Goal: Task Accomplishment & Management: Complete application form

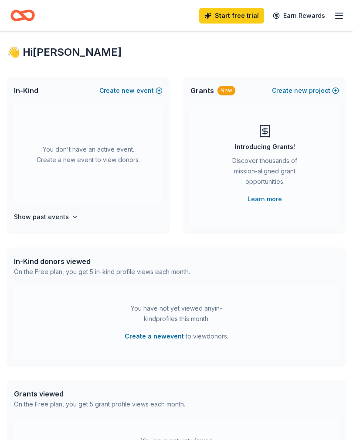
click at [157, 92] on button "Create new event" at bounding box center [130, 90] width 63 height 10
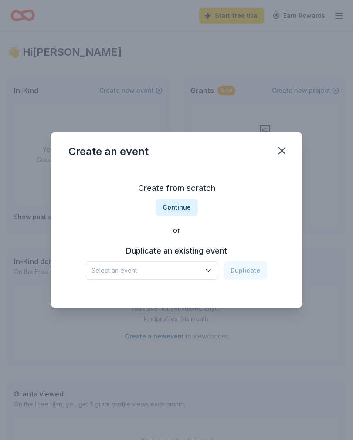
click at [209, 269] on icon "button" at bounding box center [208, 270] width 9 height 9
click at [150, 297] on div "Christmas Concert" at bounding box center [148, 294] width 107 height 10
click at [250, 273] on button "Duplicate" at bounding box center [246, 271] width 44 height 18
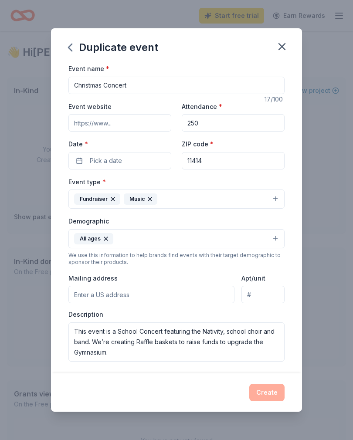
click at [90, 165] on span "Pick a date" at bounding box center [106, 161] width 32 height 10
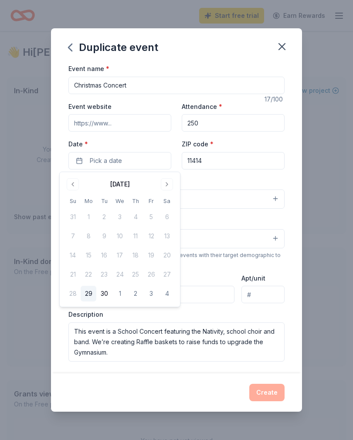
click at [167, 184] on button "Go to next month" at bounding box center [167, 184] width 12 height 12
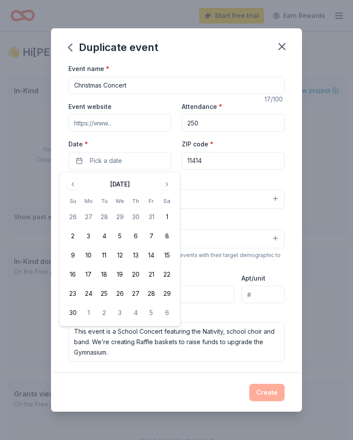
click at [166, 185] on button "Go to next month" at bounding box center [167, 184] width 12 height 12
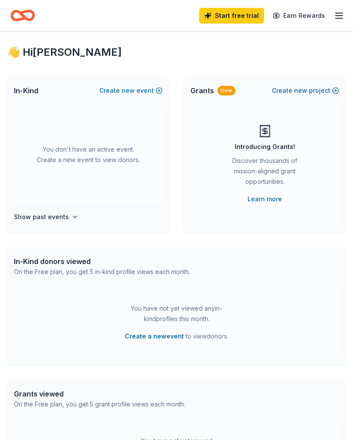
click at [68, 221] on button "Show past events" at bounding box center [46, 217] width 65 height 10
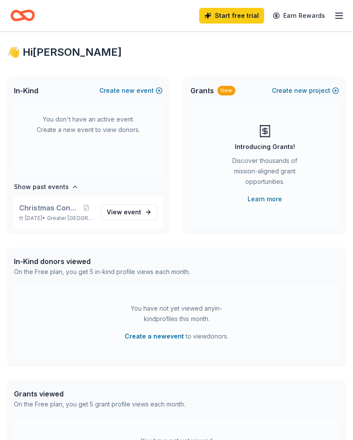
scroll to position [32, 0]
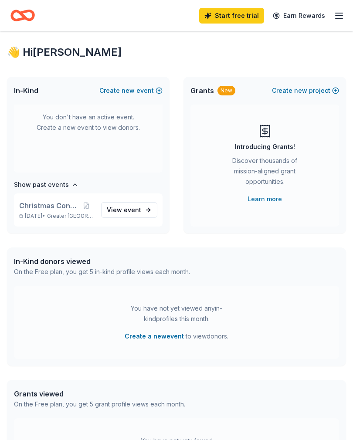
click at [52, 213] on p "Dec 19, 2024 • Greater NYC" at bounding box center [56, 216] width 75 height 7
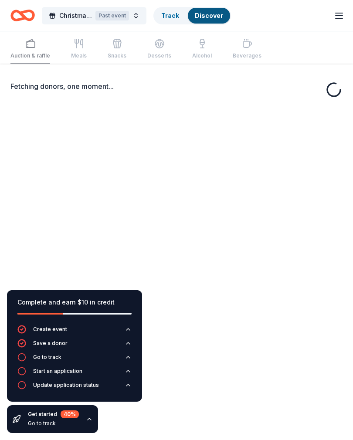
click at [144, 207] on div "Fetching donors, one moment..." at bounding box center [176, 284] width 353 height 440
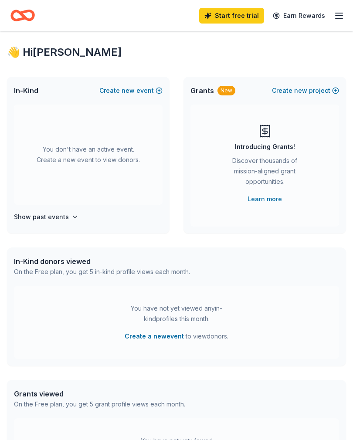
click at [127, 90] on span "new" at bounding box center [128, 90] width 13 height 10
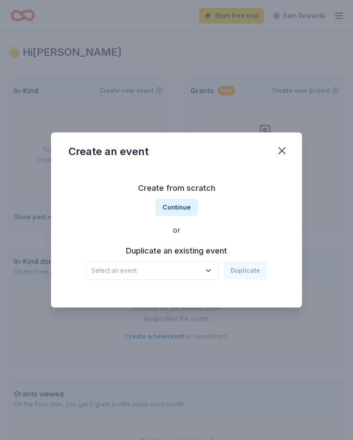
click at [207, 272] on icon "button" at bounding box center [208, 270] width 9 height 9
click at [121, 301] on div "Dec 19, 2024 · Greater NYC" at bounding box center [148, 304] width 107 height 10
click at [246, 272] on button "Duplicate" at bounding box center [246, 271] width 44 height 18
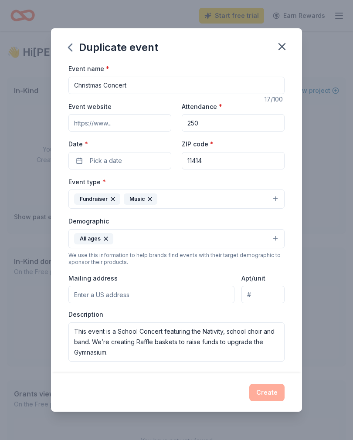
click at [111, 160] on span "Pick a date" at bounding box center [106, 161] width 32 height 10
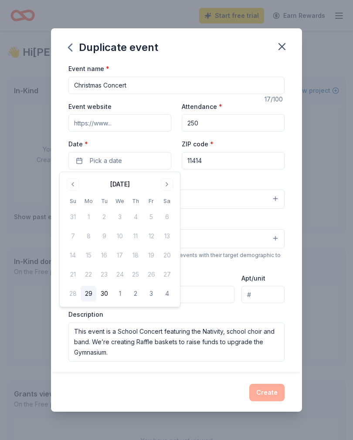
click at [167, 182] on button "Go to next month" at bounding box center [167, 184] width 12 height 12
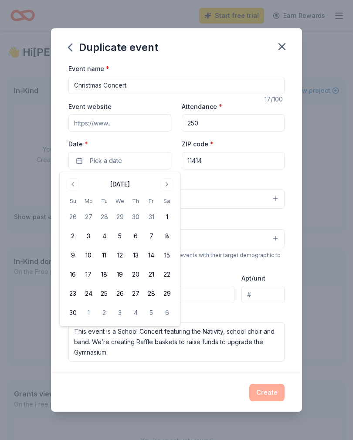
click at [168, 181] on button "Go to next month" at bounding box center [167, 184] width 12 height 12
click at [137, 255] on button "18" at bounding box center [136, 256] width 16 height 16
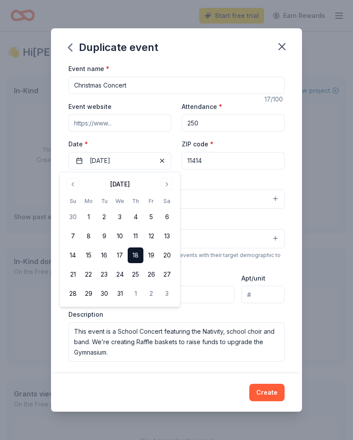
click at [286, 180] on div "Event name * Christmas Concert 17 /100 Event website Attendance * 250 Date * 12…" at bounding box center [176, 218] width 251 height 310
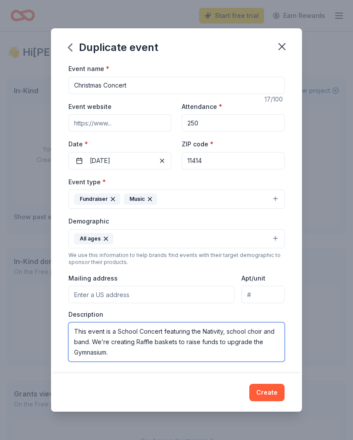
click at [121, 352] on textarea "This event is a School Concert featuring the Nativity, school choir and band. W…" at bounding box center [176, 342] width 216 height 39
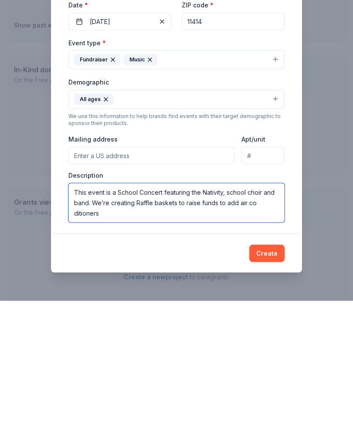
click at [72, 323] on textarea "This event is a School Concert featuring the Nativity, school choir and band. W…" at bounding box center [176, 342] width 216 height 39
click at [230, 323] on textarea "This event is a School Concert featuring the Nativity, school choir and band. W…" at bounding box center [176, 342] width 216 height 39
click at [229, 323] on textarea "This event is a School Concert featuring the Nativity, school choir and band. W…" at bounding box center [176, 342] width 216 height 39
click at [130, 323] on textarea "This event is a School Concert featuring the Nativity, school choir and band. W…" at bounding box center [176, 342] width 216 height 39
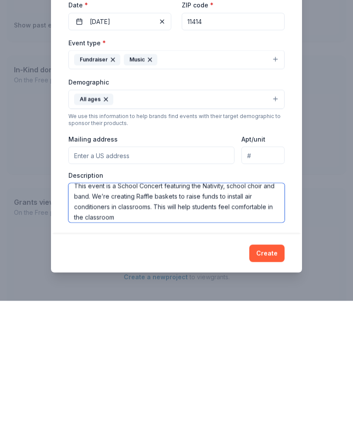
click at [224, 323] on textarea "This event is a School Concert featuring the Nativity, school choir and band. W…" at bounding box center [176, 342] width 216 height 39
click at [194, 323] on textarea "This event is a School Concert featuring the Nativity, school choir and band. W…" at bounding box center [176, 342] width 216 height 39
click at [207, 323] on textarea "This event is a School Concert featuring the Nativity, school choir and band. W…" at bounding box center [176, 342] width 216 height 39
click at [242, 323] on textarea "This event is a School Concert featuring the Nativity, school choir and band. W…" at bounding box center [176, 342] width 216 height 39
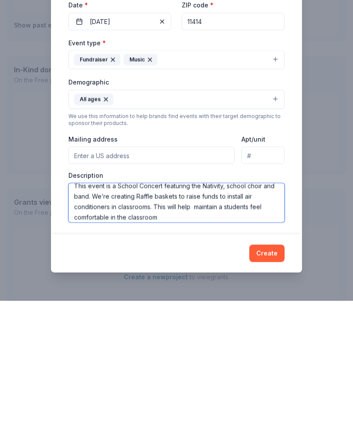
click at [242, 323] on textarea "This event is a School Concert featuring the Nativity, school choir and band. W…" at bounding box center [176, 342] width 216 height 39
click at [222, 323] on textarea "This event is a School Concert featuring the Nativity, school choir and band. W…" at bounding box center [176, 342] width 216 height 39
click at [264, 323] on textarea "This event is a School Concert featuring the Nativity, school choir and band. W…" at bounding box center [176, 342] width 216 height 39
click at [176, 323] on textarea "This event is a School Concert featuring the Nativity, school choir and band. W…" at bounding box center [176, 342] width 216 height 39
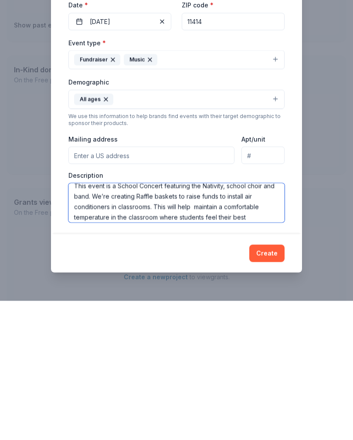
click at [216, 323] on textarea "This event is a School Concert featuring the Nativity, school choir and band. W…" at bounding box center [176, 342] width 216 height 39
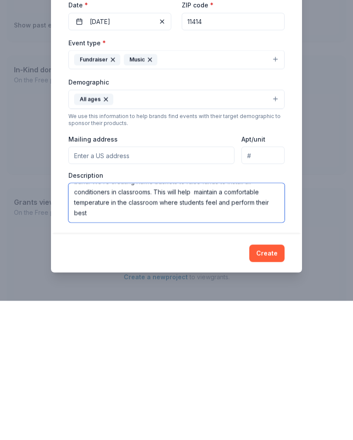
scroll to position [21, 0]
click at [87, 323] on textarea "This event is a School Concert featuring the Nativity, school choir and band. W…" at bounding box center [176, 342] width 216 height 39
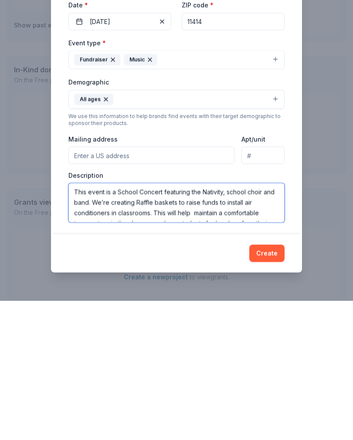
scroll to position [0, 0]
click at [137, 323] on textarea "This event is a School Concert featuring the Nativity, school choir and band. W…" at bounding box center [176, 342] width 216 height 39
click at [249, 323] on textarea "This event is a School Holiday Concert featuring the Nativity, school choir and…" at bounding box center [176, 342] width 216 height 39
click at [185, 323] on textarea "This event is a School Holiday Concert featuring the Nativity, class performanc…" at bounding box center [176, 342] width 216 height 39
click at [201, 323] on textarea "This event is a School Holiday Concert featuring the Nativity, class performanc…" at bounding box center [176, 342] width 216 height 39
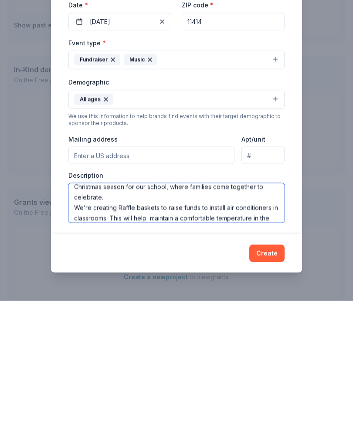
scroll to position [28, 0]
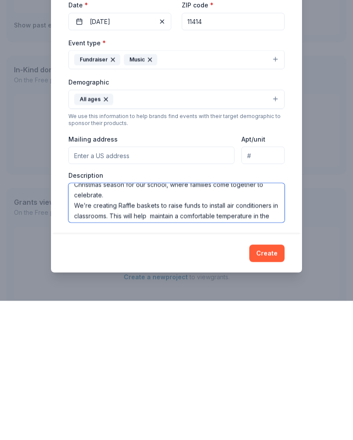
click at [71, 323] on textarea "This event is a School Holiday Concert featuring the Nativity, class performanc…" at bounding box center [176, 342] width 216 height 39
type textarea "This event is a School Holiday Concert featuring the Nativity, class performanc…"
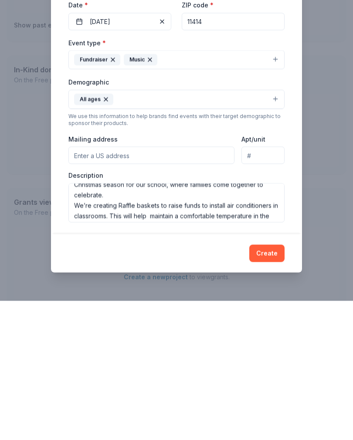
click at [266, 384] on button "Create" at bounding box center [266, 392] width 35 height 17
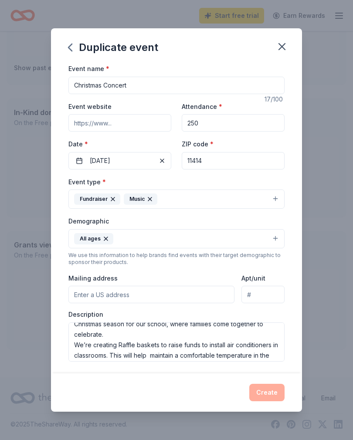
scroll to position [0, 0]
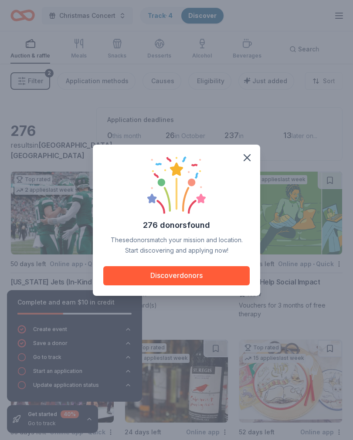
click at [199, 276] on button "Discover donors" at bounding box center [176, 275] width 146 height 19
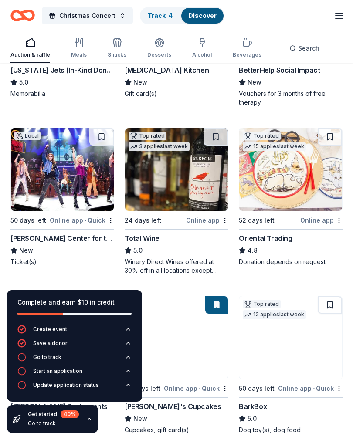
scroll to position [201, 0]
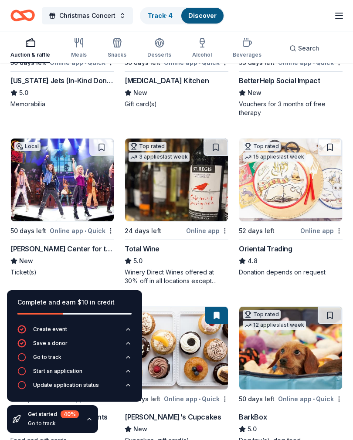
click at [148, 248] on div "Total Wine" at bounding box center [142, 249] width 35 height 10
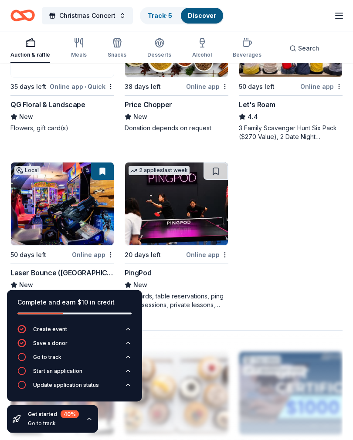
scroll to position [1010, 0]
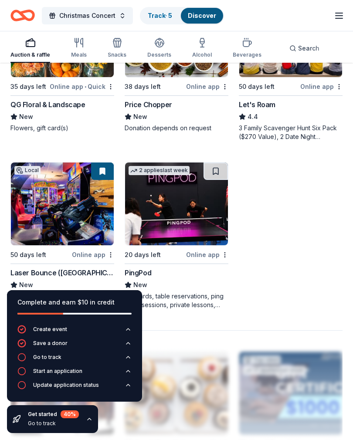
click at [68, 274] on div "Laser Bounce ([GEOGRAPHIC_DATA])" at bounding box center [62, 273] width 104 height 10
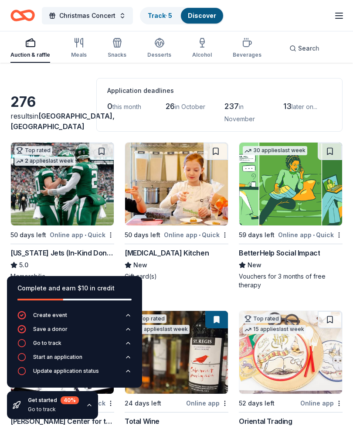
scroll to position [34, 0]
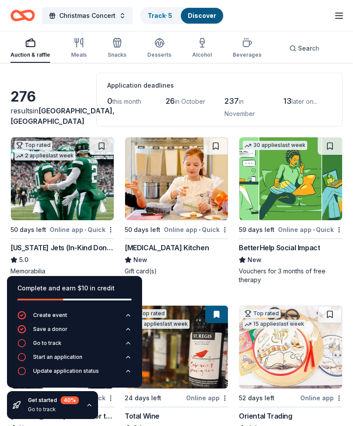
click at [62, 197] on img at bounding box center [62, 178] width 103 height 83
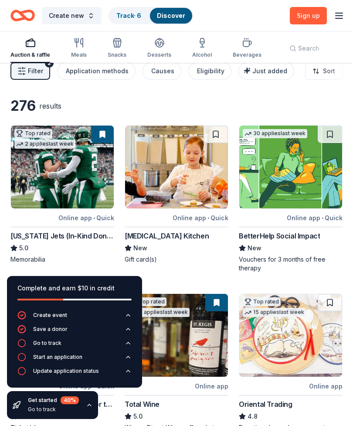
scroll to position [0, 0]
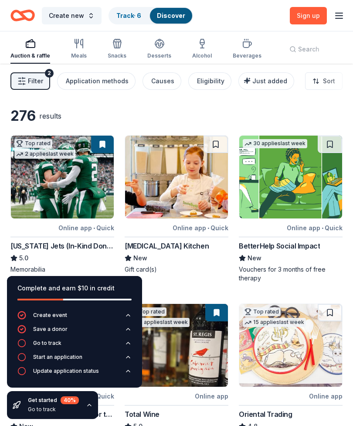
click at [116, 41] on icon "button" at bounding box center [117, 43] width 10 height 10
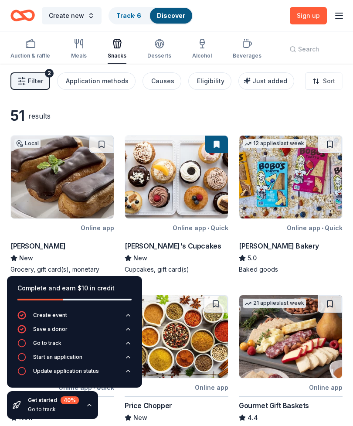
click at [160, 44] on icon "button" at bounding box center [159, 43] width 9 height 7
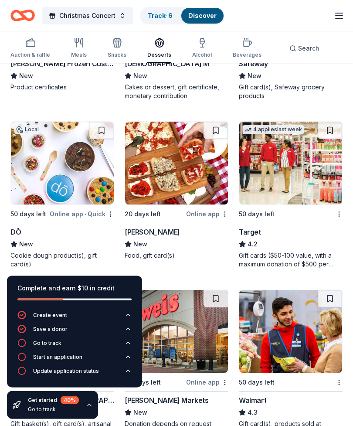
scroll to position [707, 0]
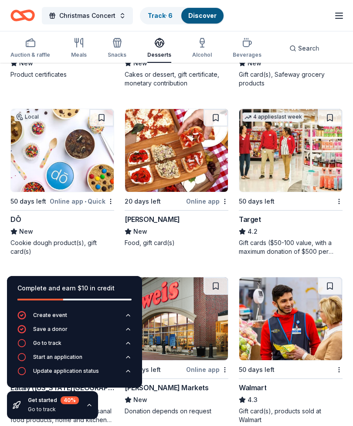
click at [252, 224] on div "Target" at bounding box center [250, 219] width 22 height 10
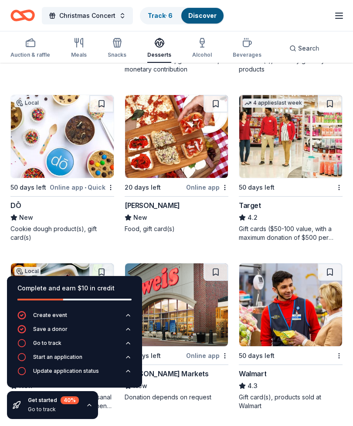
click at [34, 47] on rect "button" at bounding box center [30, 44] width 9 height 6
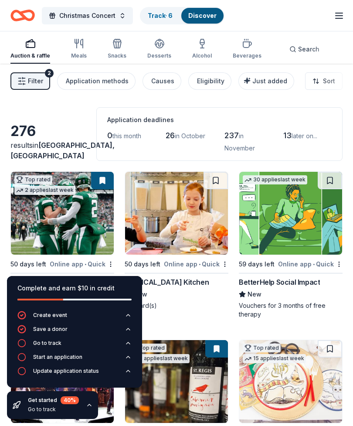
click at [26, 80] on button "Filter 2" at bounding box center [30, 80] width 40 height 17
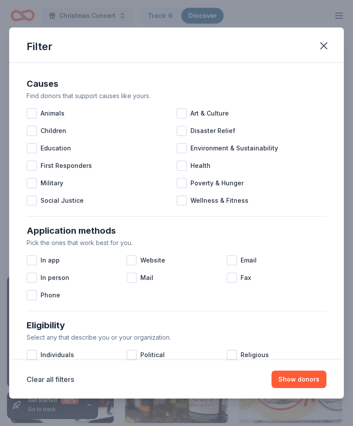
click at [28, 134] on div at bounding box center [32, 131] width 10 height 10
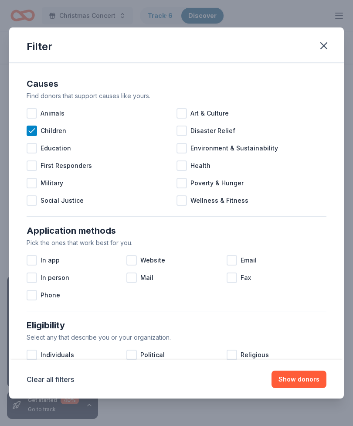
click at [33, 149] on div at bounding box center [32, 148] width 10 height 10
click at [296, 378] on button "Show donors" at bounding box center [299, 379] width 55 height 17
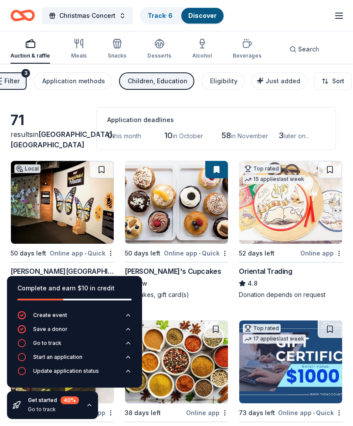
click at [210, 82] on div "Eligibility" at bounding box center [223, 81] width 27 height 10
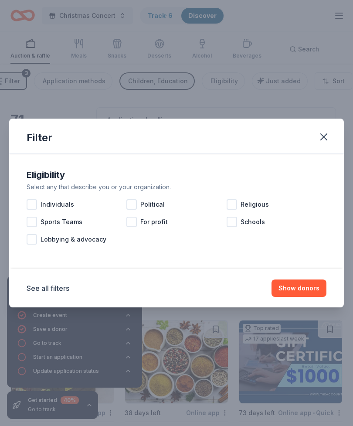
click at [234, 220] on div at bounding box center [232, 222] width 10 height 10
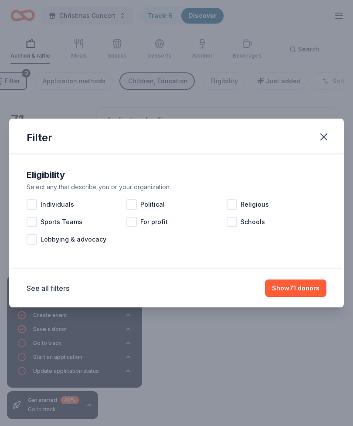
scroll to position [0, 20]
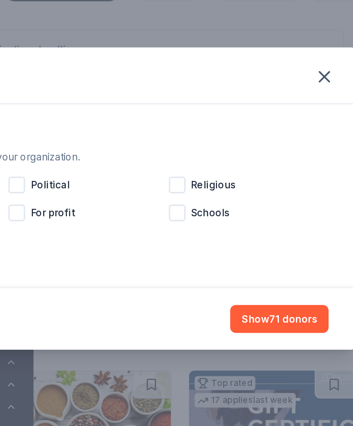
click at [227, 199] on div at bounding box center [232, 204] width 10 height 10
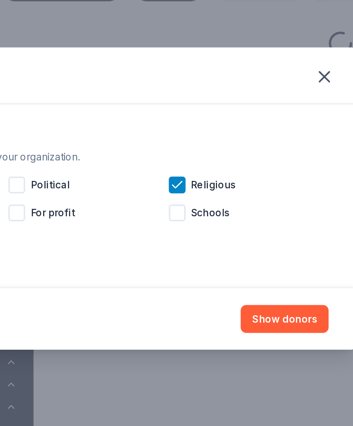
click at [227, 217] on div at bounding box center [232, 222] width 10 height 10
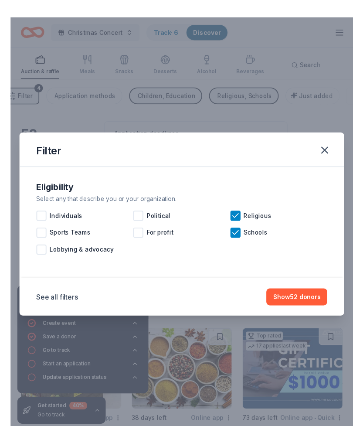
scroll to position [20, 0]
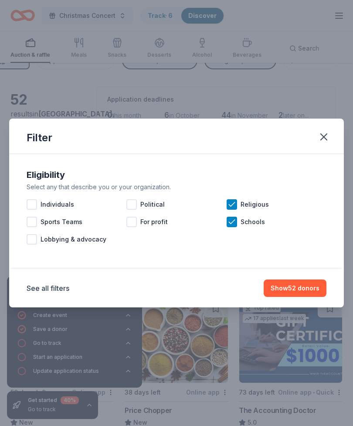
click at [37, 228] on div "Sports Teams" at bounding box center [77, 221] width 100 height 17
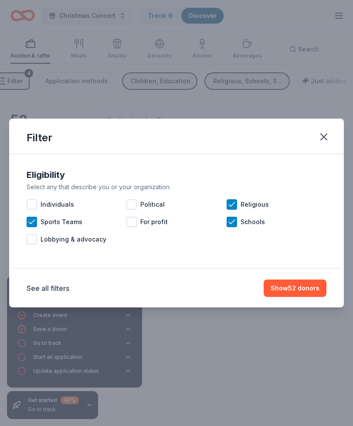
click at [298, 306] on div "See all filters Show 52 donors" at bounding box center [176, 288] width 335 height 38
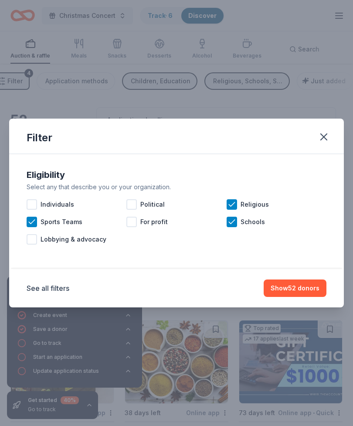
click at [303, 307] on div "See all filters Show 52 donors" at bounding box center [176, 288] width 335 height 38
click at [299, 306] on div "See all filters Show 52 donors" at bounding box center [176, 288] width 335 height 38
click at [323, 160] on div "Eligibility Select any that describe you or your organization. Individuals Poli…" at bounding box center [176, 211] width 335 height 115
click at [317, 157] on div "Eligibility Select any that describe you or your organization. Individuals Poli…" at bounding box center [176, 211] width 335 height 115
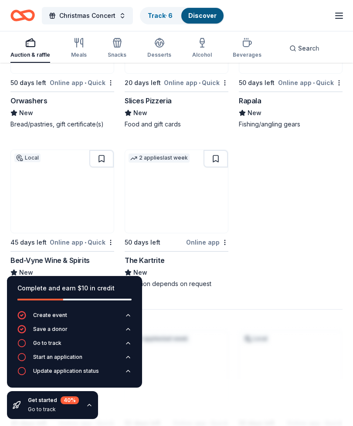
scroll to position [1002, 0]
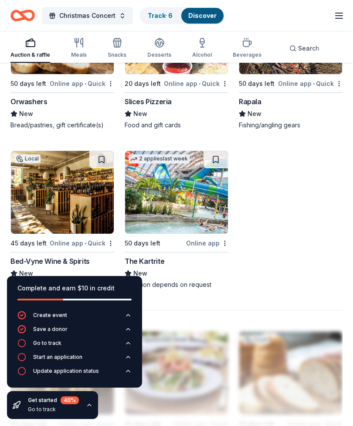
click at [173, 213] on img at bounding box center [176, 192] width 103 height 83
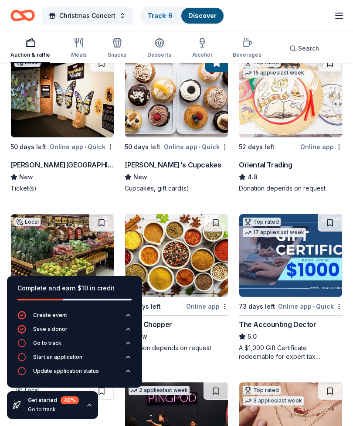
scroll to position [101, 0]
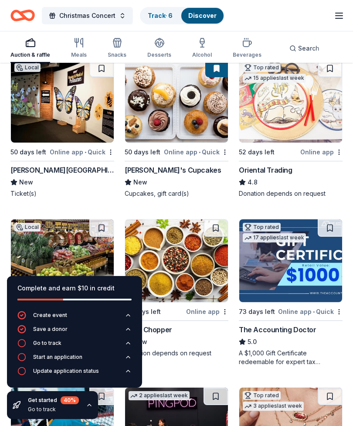
click at [195, 49] on div "Alcohol" at bounding box center [202, 47] width 20 height 21
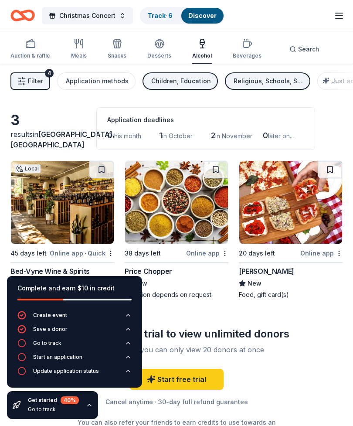
click at [242, 46] on icon "button" at bounding box center [247, 43] width 10 height 10
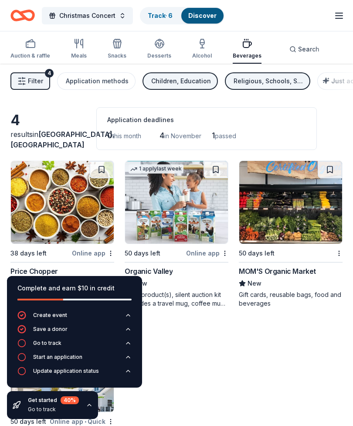
click at [116, 44] on icon "button" at bounding box center [117, 43] width 10 height 10
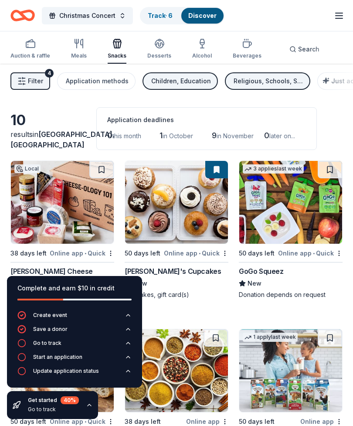
click at [307, 223] on img at bounding box center [290, 202] width 103 height 83
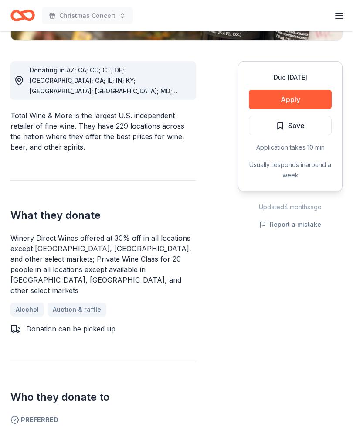
scroll to position [219, 0]
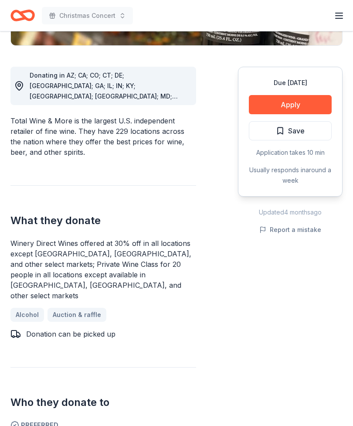
click at [292, 108] on button "Apply" at bounding box center [290, 104] width 83 height 19
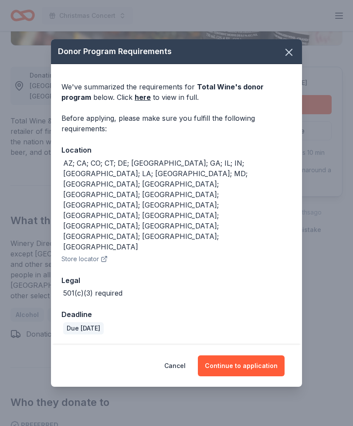
click at [289, 58] on icon "button" at bounding box center [289, 52] width 12 height 12
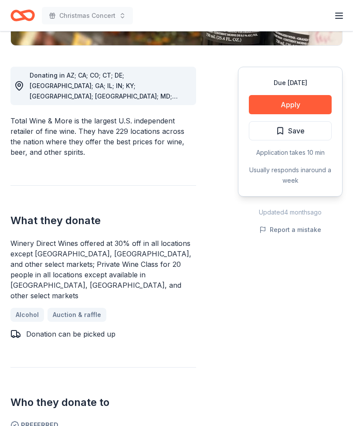
click at [296, 133] on span "Save" at bounding box center [296, 130] width 17 height 11
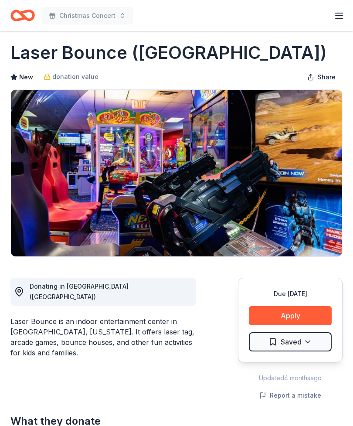
scroll to position [8, 0]
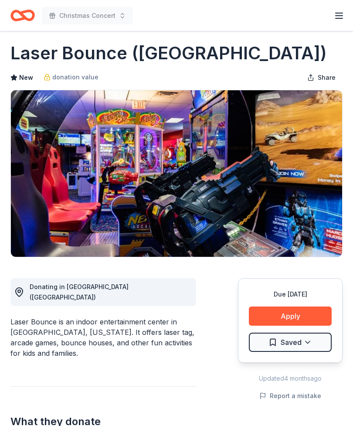
click at [299, 316] on button "Apply" at bounding box center [290, 315] width 83 height 19
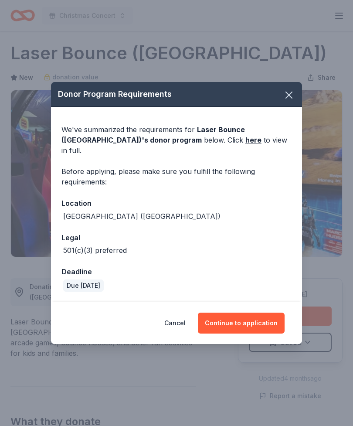
click at [245, 145] on link "here" at bounding box center [253, 140] width 16 height 10
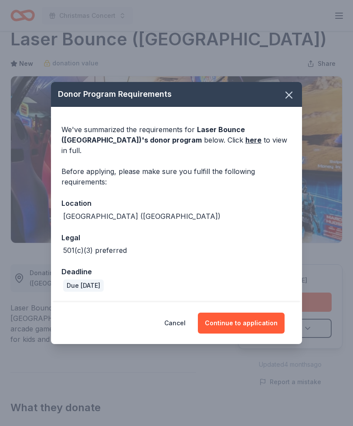
click at [248, 316] on button "Continue to application" at bounding box center [241, 323] width 87 height 21
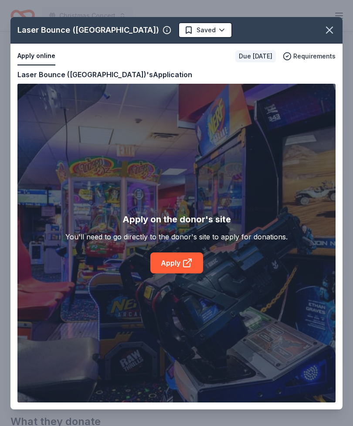
click at [186, 270] on div "Laser Bounce (Queens) Saved Apply online Due in 50 days Requirements Copy and p…" at bounding box center [176, 213] width 332 height 392
click at [188, 262] on div "Laser Bounce (Queens) Saved Apply online Due in 50 days Requirements Copy and p…" at bounding box center [176, 213] width 332 height 392
click at [180, 265] on div "Laser Bounce (Queens) Saved Apply online Due in 50 days Requirements Copy and p…" at bounding box center [176, 213] width 332 height 392
click at [329, 31] on icon "button" at bounding box center [329, 30] width 6 height 6
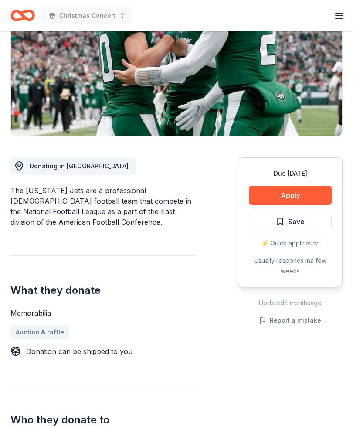
scroll to position [112, 0]
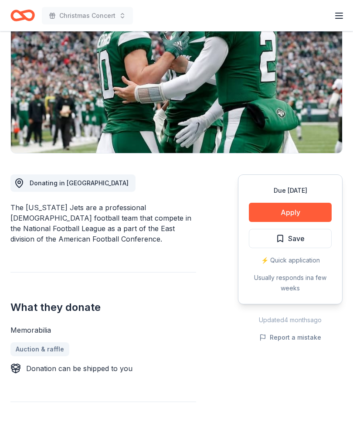
click at [300, 239] on span "Save" at bounding box center [296, 238] width 17 height 11
click at [303, 214] on button "Apply" at bounding box center [290, 212] width 83 height 19
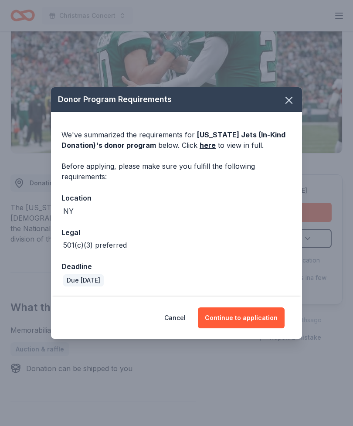
click at [254, 318] on button "Continue to application" at bounding box center [241, 317] width 87 height 21
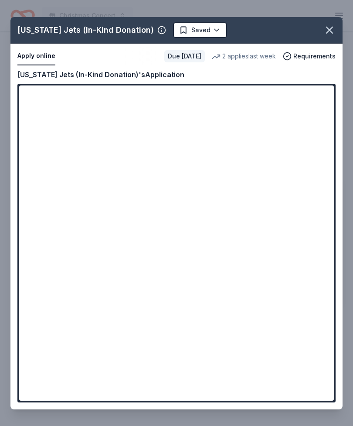
click at [199, 381] on div "New York Jets (In-Kind Donation) Saved Apply online Due in 50 days 2 applies la…" at bounding box center [176, 213] width 332 height 392
click at [192, 386] on div "New York Jets (In-Kind Donation) Saved Apply online Due in 50 days 2 applies la…" at bounding box center [176, 213] width 332 height 392
click at [180, 386] on div "New York Jets (In-Kind Donation) Saved Apply online Due in 50 days 2 applies la…" at bounding box center [176, 213] width 332 height 392
click at [167, 387] on div "New York Jets (In-Kind Donation) Saved Apply online Due in 50 days 2 applies la…" at bounding box center [176, 213] width 332 height 392
click at [180, 385] on div "New York Jets (In-Kind Donation) Saved Apply online Due in 50 days 2 applies la…" at bounding box center [176, 213] width 332 height 392
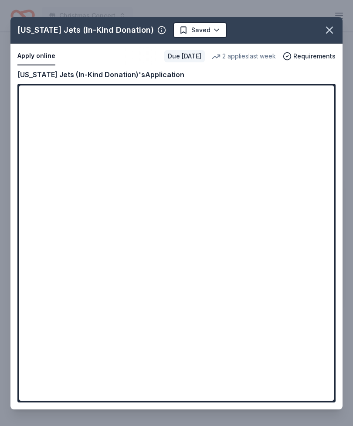
click at [313, 283] on div "New York Jets (In-Kind Donation) Saved Apply online Due in 50 days 2 applies la…" at bounding box center [176, 213] width 332 height 392
click at [325, 276] on div "New York Jets (In-Kind Donation) Saved Apply online Due in 50 days 2 applies la…" at bounding box center [176, 213] width 332 height 392
click at [319, 279] on div "New York Jets (In-Kind Donation) Saved Apply online Due in 50 days 2 applies la…" at bounding box center [176, 213] width 332 height 392
click at [320, 280] on div "New York Jets (In-Kind Donation) Saved Apply online Due in 50 days 2 applies la…" at bounding box center [176, 213] width 332 height 392
click at [326, 286] on div "New York Jets (In-Kind Donation) Saved Apply online Due in 50 days 2 applies la…" at bounding box center [176, 213] width 332 height 392
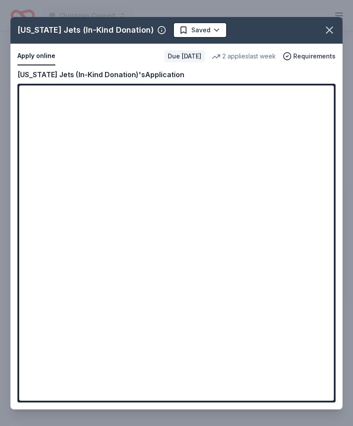
click at [323, 229] on div "New York Jets (In-Kind Donation) Saved Apply online Due in 50 days 2 applies la…" at bounding box center [176, 213] width 332 height 392
click at [186, 365] on div "New York Jets (In-Kind Donation) Saved Apply online Due in 50 days 2 applies la…" at bounding box center [176, 213] width 332 height 392
click at [193, 361] on div "New York Jets (In-Kind Donation) Saved Apply online Due in 50 days 2 applies la…" at bounding box center [176, 213] width 332 height 392
click at [195, 362] on div "New York Jets (In-Kind Donation) Saved Apply online Due in 50 days 2 applies la…" at bounding box center [176, 213] width 332 height 392
click at [318, 280] on div "New York Jets (In-Kind Donation) Saved Apply online Due in 50 days 2 applies la…" at bounding box center [176, 213] width 332 height 392
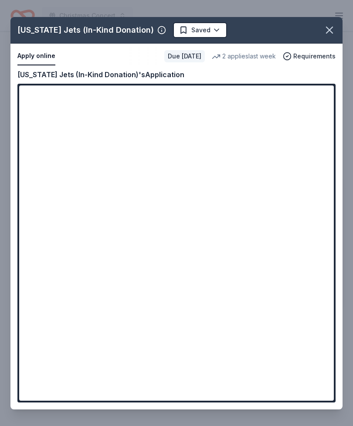
click at [330, 32] on icon "button" at bounding box center [329, 30] width 12 height 12
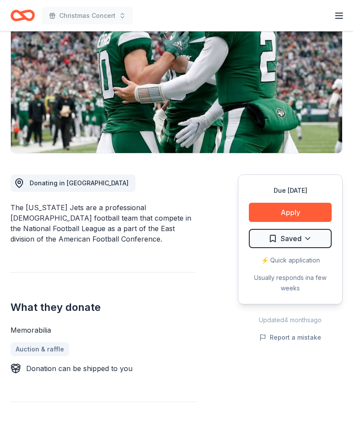
click at [294, 209] on button "Apply" at bounding box center [290, 212] width 83 height 19
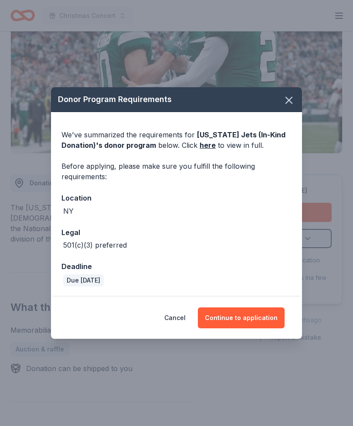
click at [237, 320] on button "Continue to application" at bounding box center [241, 317] width 87 height 21
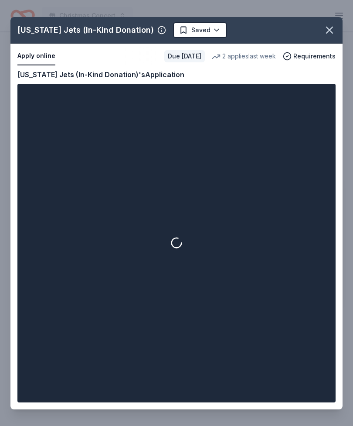
click at [306, 57] on div "New York Jets (In-Kind Donation) Saved Apply online Due in 50 days 2 applies la…" at bounding box center [176, 213] width 332 height 392
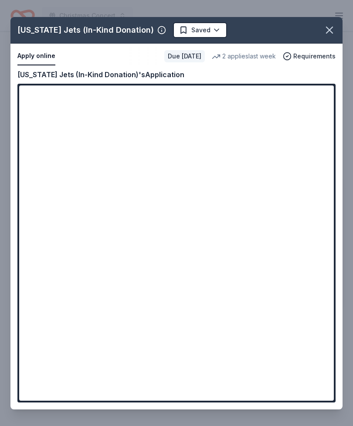
click at [172, 389] on div "New York Jets (In-Kind Donation) Saved Apply online Due in 50 days 2 applies la…" at bounding box center [176, 213] width 332 height 392
click at [329, 34] on icon "button" at bounding box center [329, 30] width 12 height 12
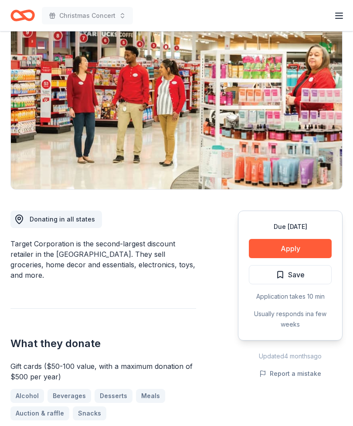
scroll to position [75, 0]
click at [293, 249] on button "Apply" at bounding box center [290, 248] width 83 height 19
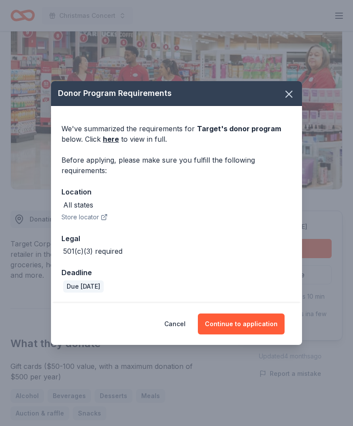
click at [253, 334] on button "Continue to application" at bounding box center [241, 323] width 87 height 21
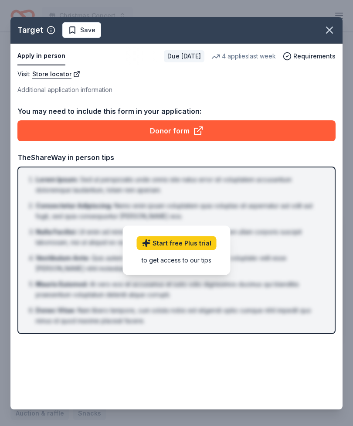
click at [193, 136] on icon at bounding box center [198, 131] width 10 height 10
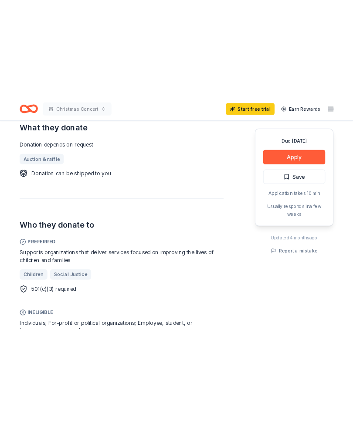
scroll to position [351, 0]
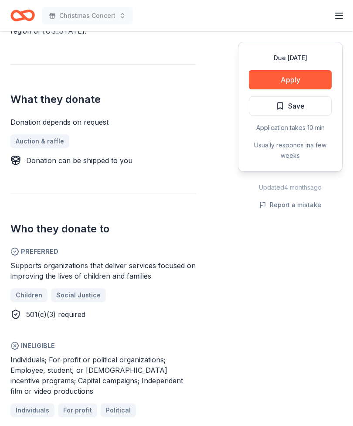
click at [303, 82] on button "Apply" at bounding box center [290, 79] width 83 height 19
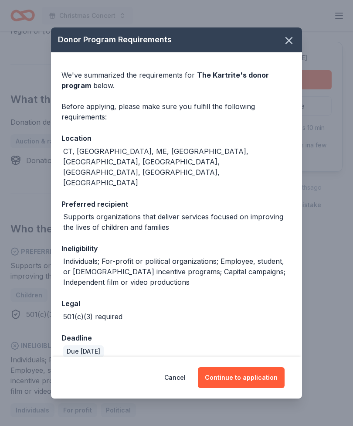
click at [251, 381] on button "Continue to application" at bounding box center [241, 377] width 87 height 21
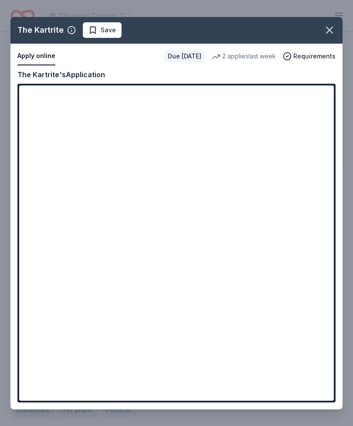
click at [203, 212] on div "The Kartrite Save Apply online Due in 50 days 2 applies last week Requirements …" at bounding box center [176, 213] width 332 height 392
click at [178, 339] on div "The Kartrite Save Apply online Due in 50 days 2 applies last week Requirements …" at bounding box center [176, 213] width 332 height 392
click at [204, 333] on div "The Kartrite Save Apply online Due in 50 days 2 applies last week Requirements …" at bounding box center [176, 213] width 332 height 392
click at [35, 75] on div "The Kartrite Save Apply online Due in 50 days 2 applies last week Requirements …" at bounding box center [176, 213] width 332 height 392
click at [310, 114] on div "The Kartrite Save Apply online Due in 50 days 2 applies last week Requirements …" at bounding box center [176, 213] width 332 height 392
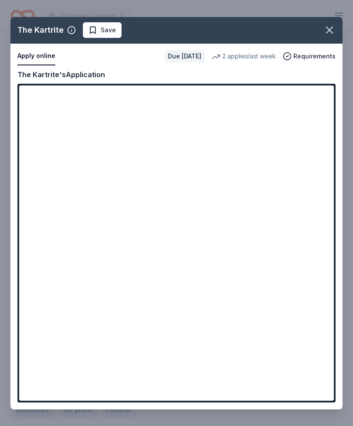
click at [325, 36] on icon "button" at bounding box center [329, 30] width 12 height 12
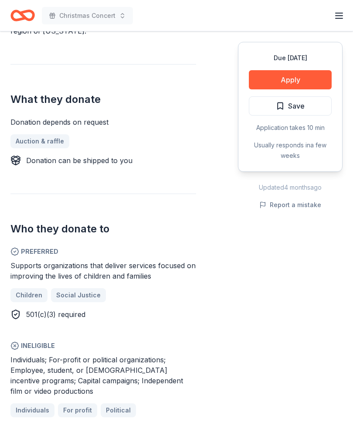
click at [292, 78] on button "Apply" at bounding box center [290, 79] width 83 height 19
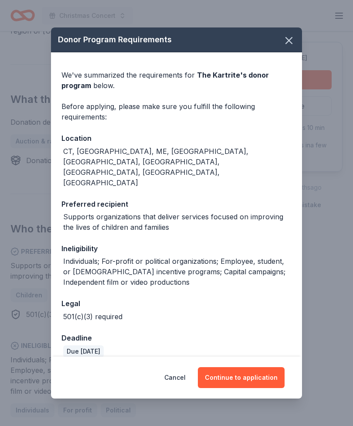
click at [259, 381] on button "Continue to application" at bounding box center [241, 377] width 87 height 21
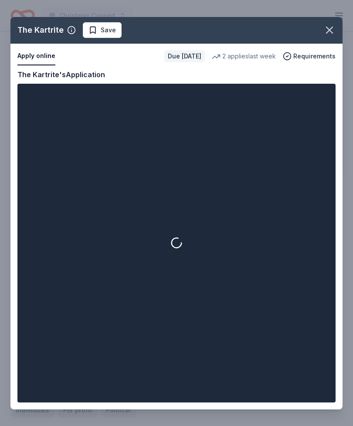
click at [68, 42] on div "The Kartrite Save Apply online Due in 50 days 2 applies last week Requirements …" at bounding box center [176, 213] width 332 height 392
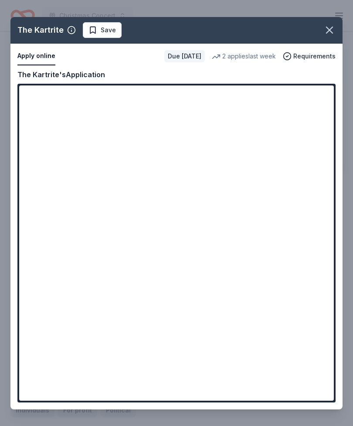
click at [205, 339] on div "The Kartrite Save Apply online Due in 50 days 2 applies last week Requirements …" at bounding box center [176, 213] width 332 height 392
click at [204, 328] on div "The Kartrite Save Apply online Due in 50 days 2 applies last week Requirements …" at bounding box center [176, 213] width 332 height 392
click at [187, 332] on div "The Kartrite Save Apply online Due in 50 days 2 applies last week Requirements …" at bounding box center [176, 213] width 332 height 392
click at [183, 334] on div "The Kartrite Save Apply online Due in 50 days 2 applies last week Requirements …" at bounding box center [176, 213] width 332 height 392
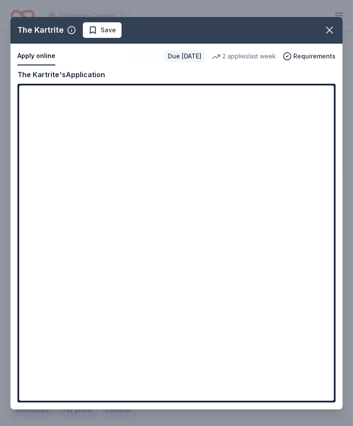
click at [328, 40] on button "button" at bounding box center [329, 29] width 19 height 19
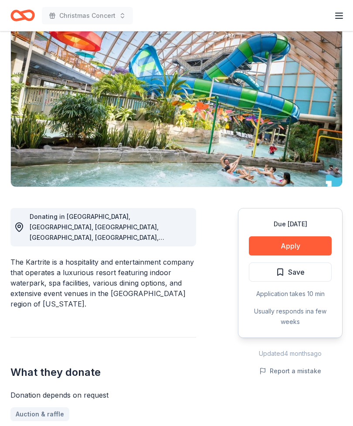
scroll to position [0, 0]
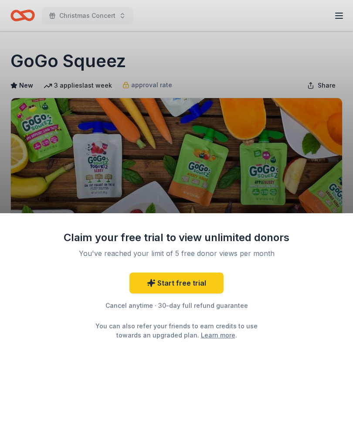
click at [236, 173] on div "Claim your free trial to view unlimited donors You've reached your limit of 5 f…" at bounding box center [176, 213] width 353 height 426
click at [303, 154] on div "Claim your free trial to view unlimited donors You've reached your limit of 5 f…" at bounding box center [176, 213] width 353 height 426
click at [179, 282] on link "Start free trial" at bounding box center [176, 282] width 94 height 21
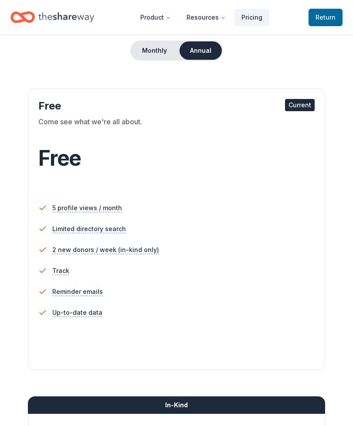
scroll to position [81, 0]
click at [305, 102] on div "Current" at bounding box center [300, 105] width 30 height 12
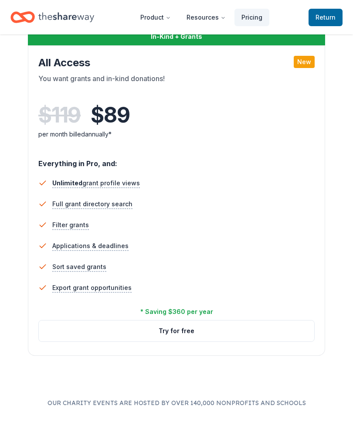
scroll to position [1162, 0]
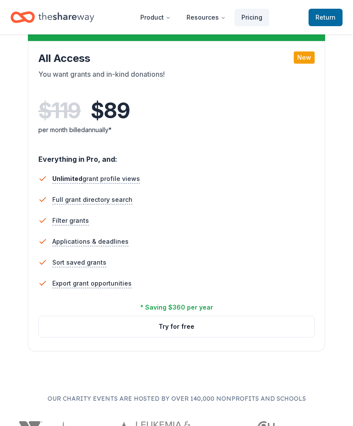
click at [187, 327] on button "Try for free" at bounding box center [176, 326] width 275 height 21
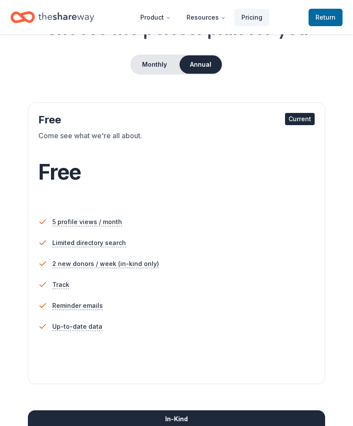
scroll to position [65, 0]
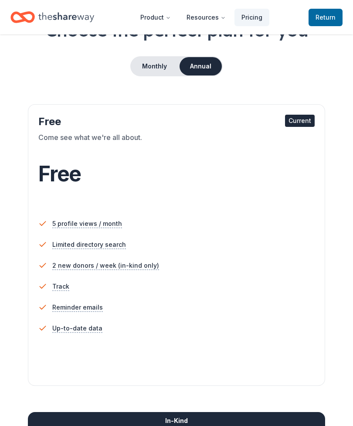
click at [182, 419] on div "In-Kind" at bounding box center [176, 420] width 297 height 17
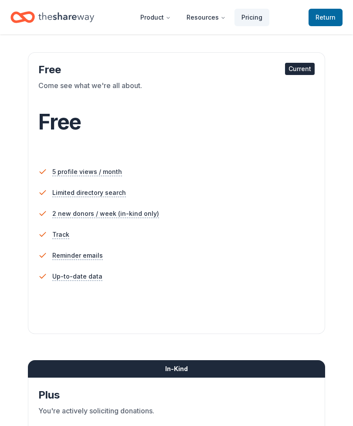
scroll to position [118, 0]
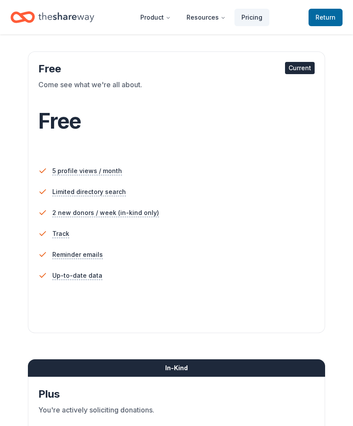
click at [300, 68] on div "Current" at bounding box center [300, 68] width 30 height 12
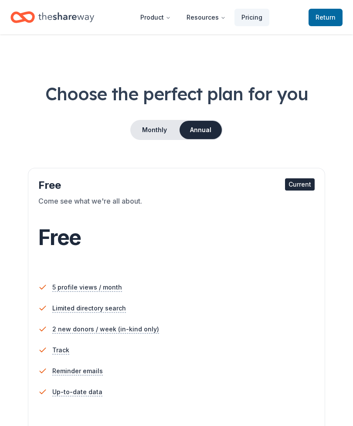
scroll to position [0, 0]
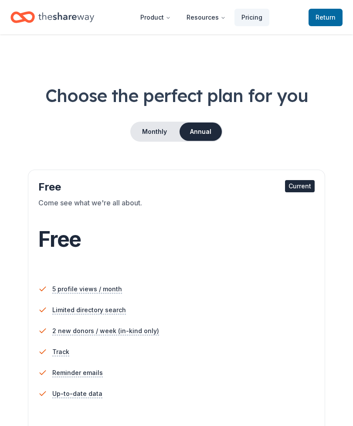
click at [326, 15] on span "Return to TheShareWay" at bounding box center [326, 17] width 20 height 10
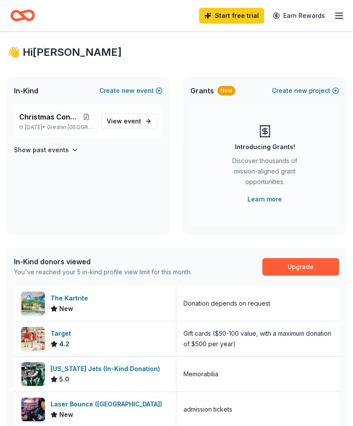
click at [242, 15] on link "Start free trial" at bounding box center [231, 16] width 65 height 16
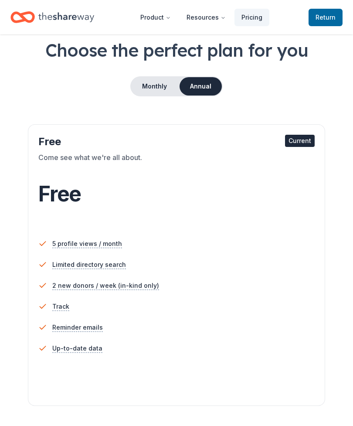
scroll to position [44, 0]
click at [298, 143] on div "Current" at bounding box center [300, 142] width 30 height 12
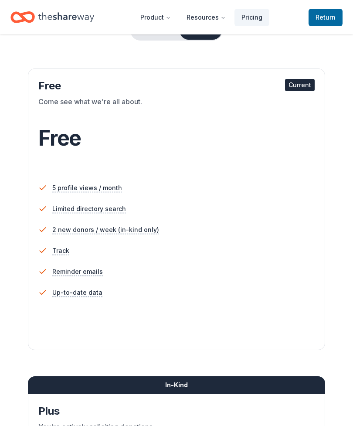
scroll to position [0, 0]
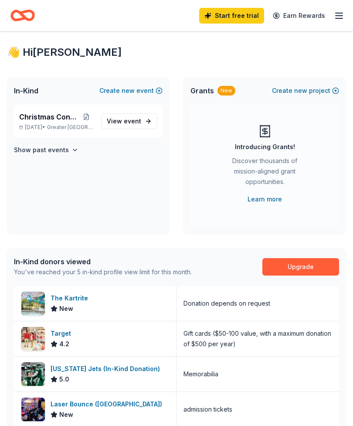
click at [187, 0] on div "Start free trial Earn Rewards" at bounding box center [176, 15] width 353 height 31
